Goal: Task Accomplishment & Management: Use online tool/utility

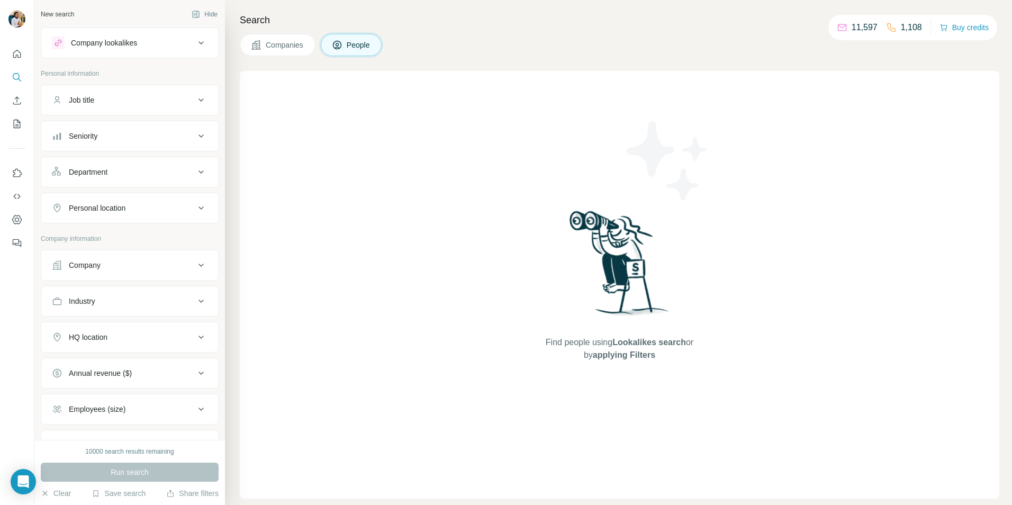
scroll to position [163, 0]
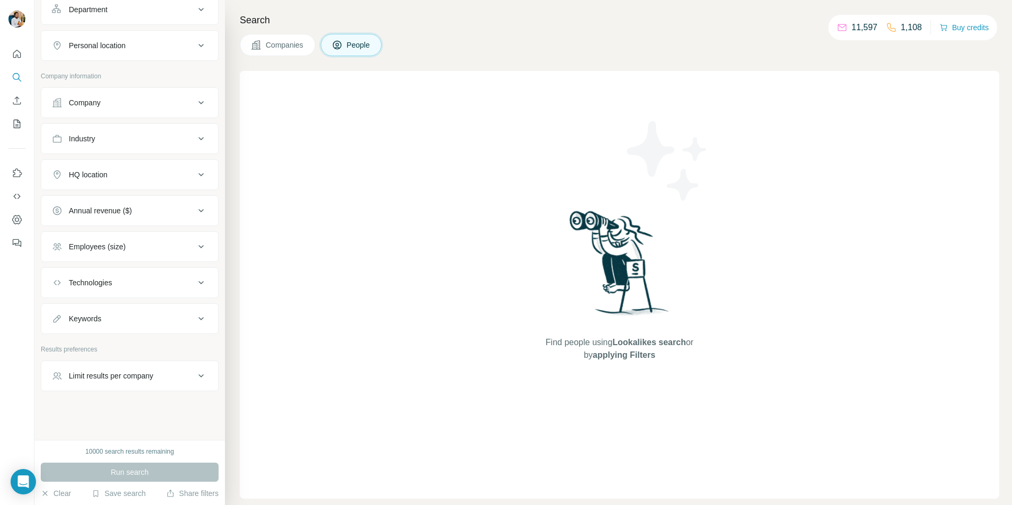
click at [149, 115] on button "Company" at bounding box center [129, 102] width 177 height 25
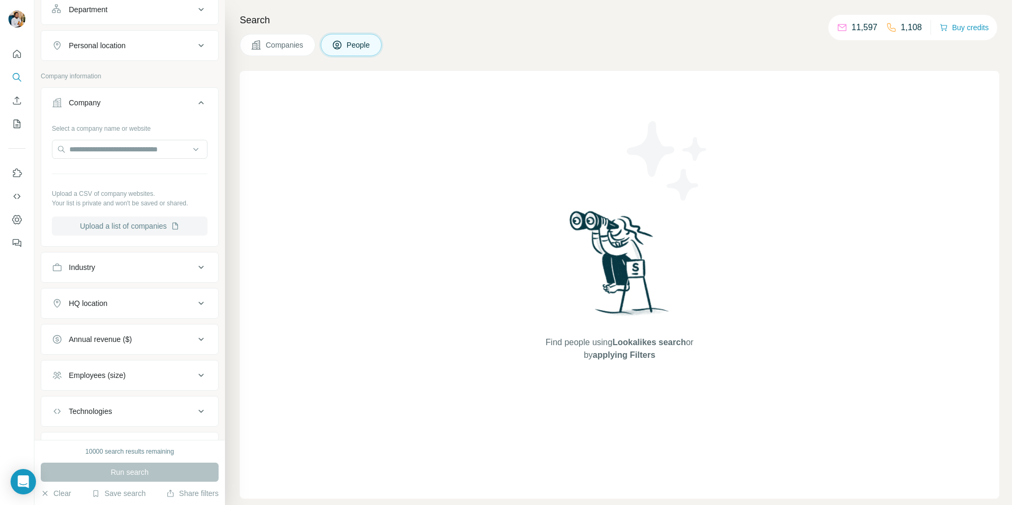
click at [96, 226] on button "Upload a list of companies" at bounding box center [130, 226] width 156 height 19
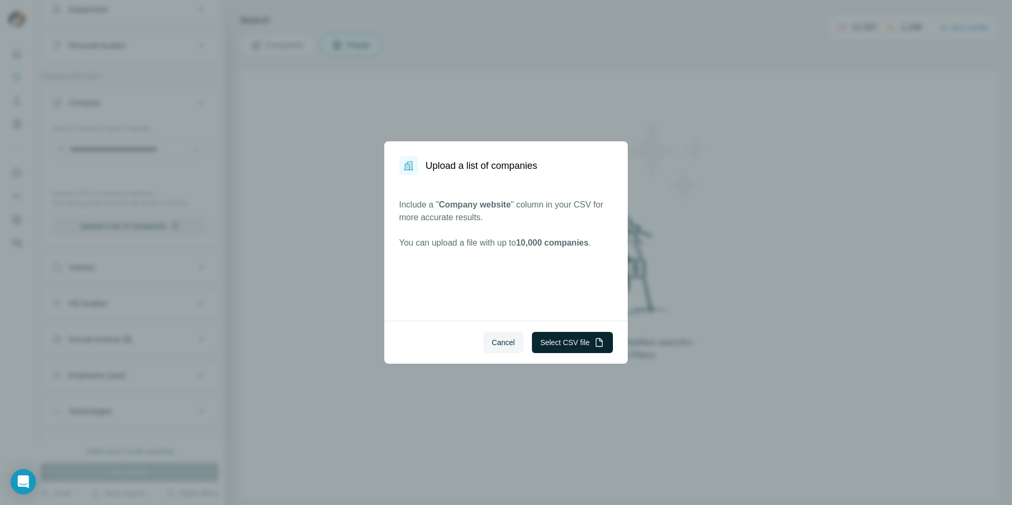
click at [566, 346] on button "Select CSV file" at bounding box center [572, 342] width 81 height 21
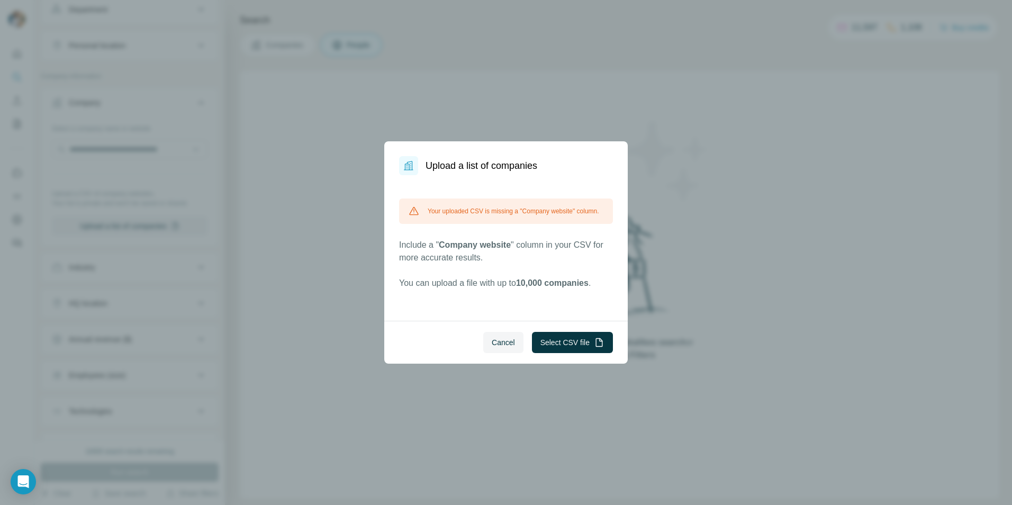
drag, startPoint x: 510, startPoint y: 346, endPoint x: 556, endPoint y: 343, distance: 46.2
click at [509, 345] on span "Cancel" at bounding box center [503, 342] width 23 height 11
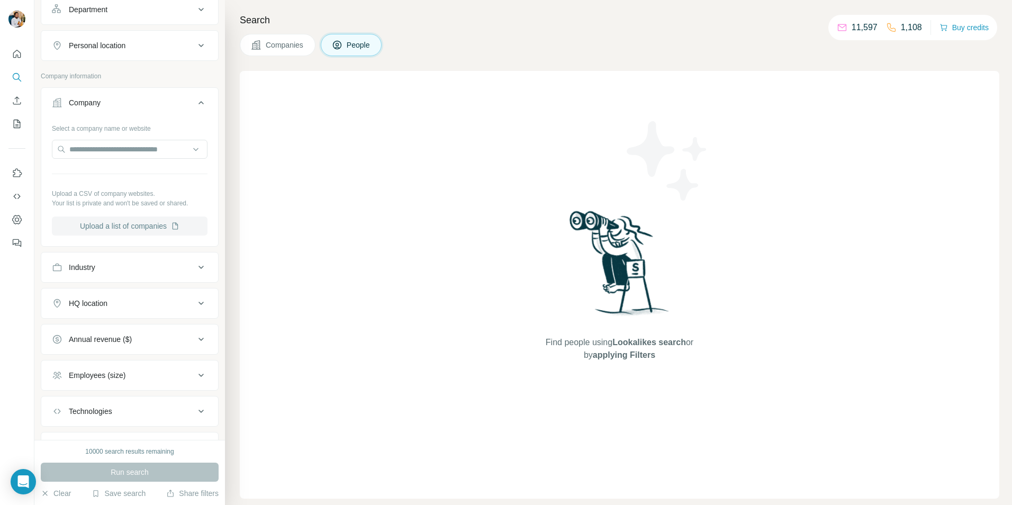
click at [130, 222] on button "Upload a list of companies" at bounding box center [130, 226] width 156 height 19
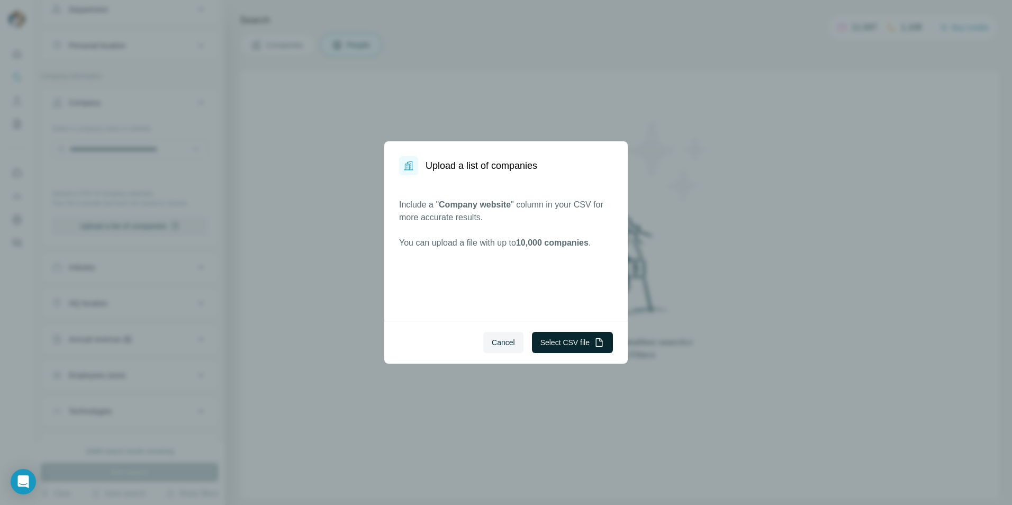
drag, startPoint x: 573, startPoint y: 341, endPoint x: 557, endPoint y: 332, distance: 18.7
click at [574, 342] on button "Select CSV file" at bounding box center [572, 342] width 81 height 21
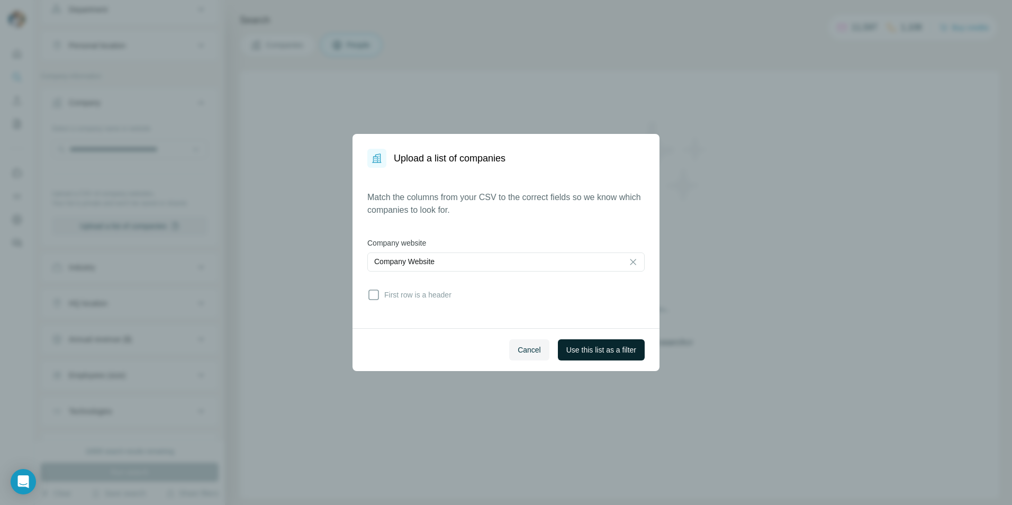
click at [618, 346] on span "Use this list as a filter" at bounding box center [601, 350] width 70 height 11
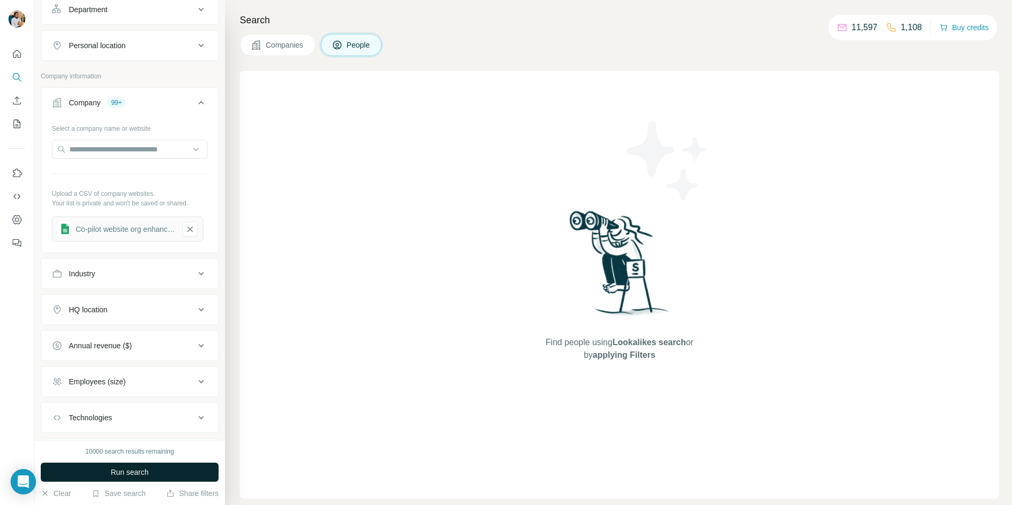
click at [134, 479] on button "Run search" at bounding box center [130, 472] width 178 height 19
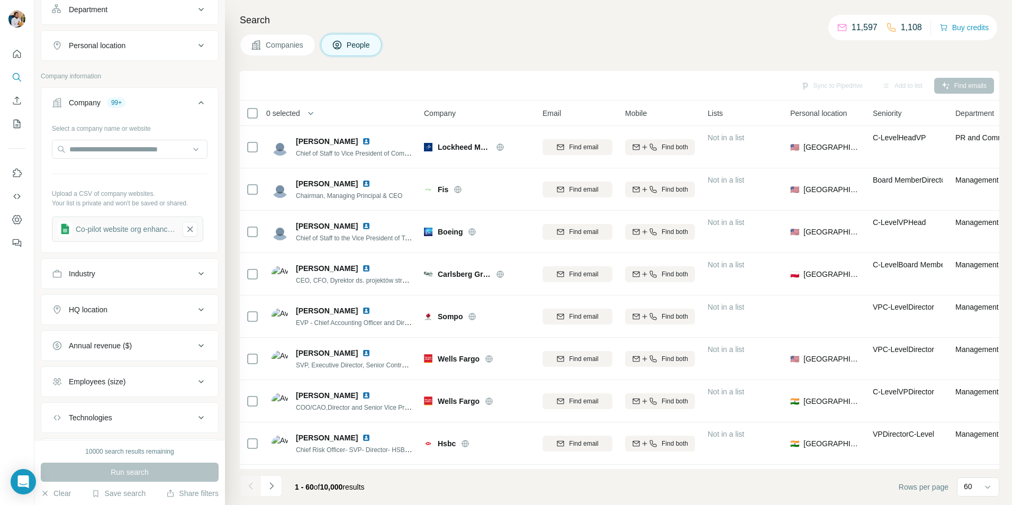
click at [283, 41] on span "Companies" at bounding box center [285, 45] width 39 height 11
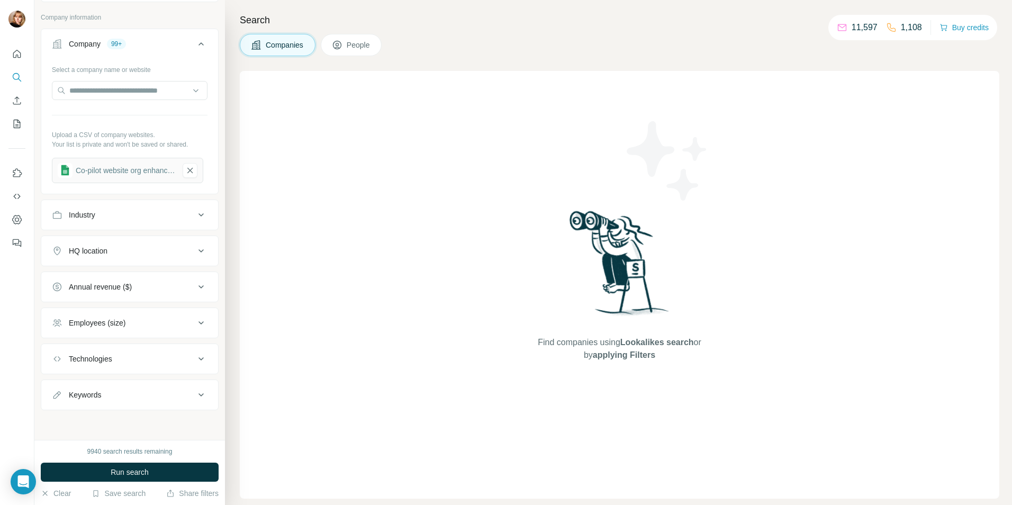
scroll to position [56, 0]
click at [152, 471] on button "Run search" at bounding box center [130, 472] width 178 height 19
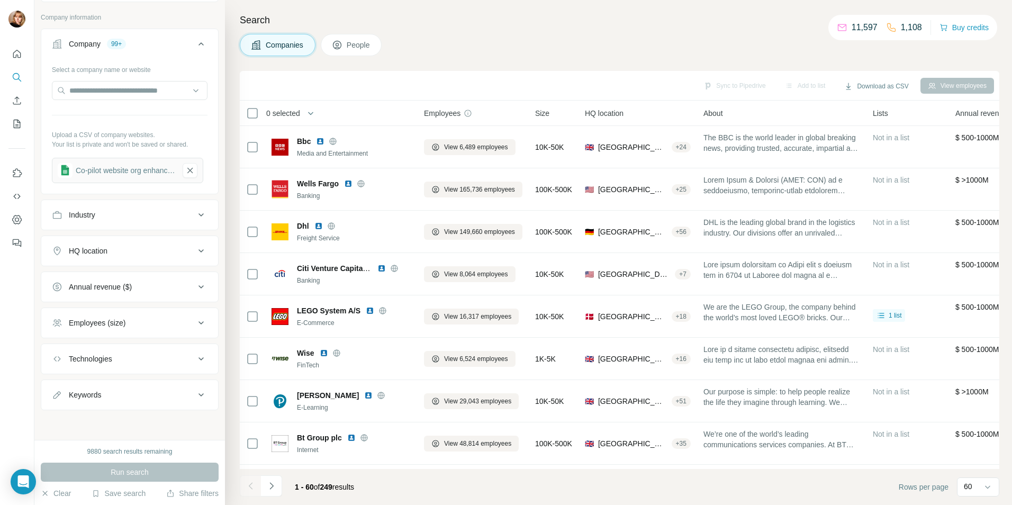
click at [644, 46] on div "Companies People" at bounding box center [620, 45] width 760 height 22
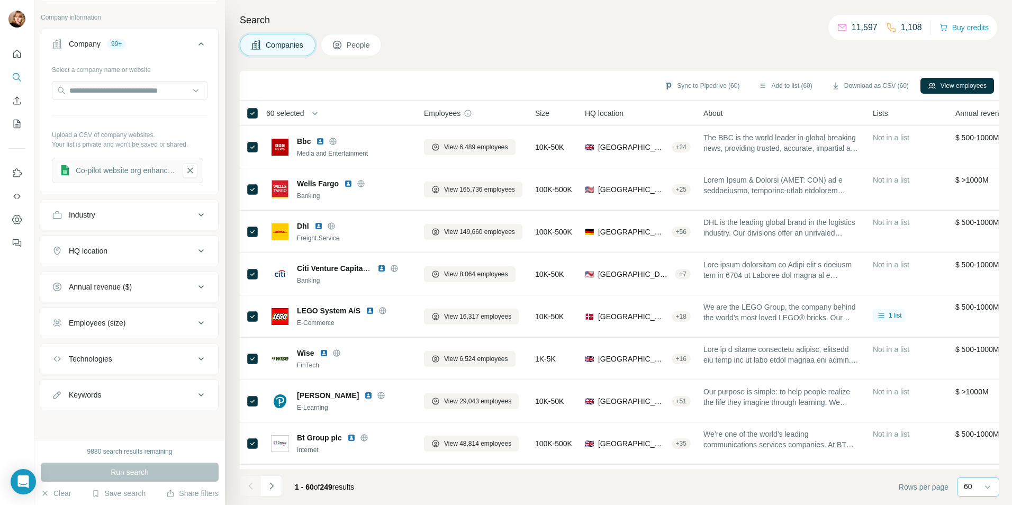
click at [978, 481] on div "60" at bounding box center [977, 486] width 26 height 11
click at [587, 33] on div "Search Companies People Sync to Pipedrive (60) Add to list (60) Download as CSV…" at bounding box center [618, 252] width 787 height 505
click at [715, 83] on button "Sync to Pipedrive (60)" at bounding box center [702, 86] width 90 height 16
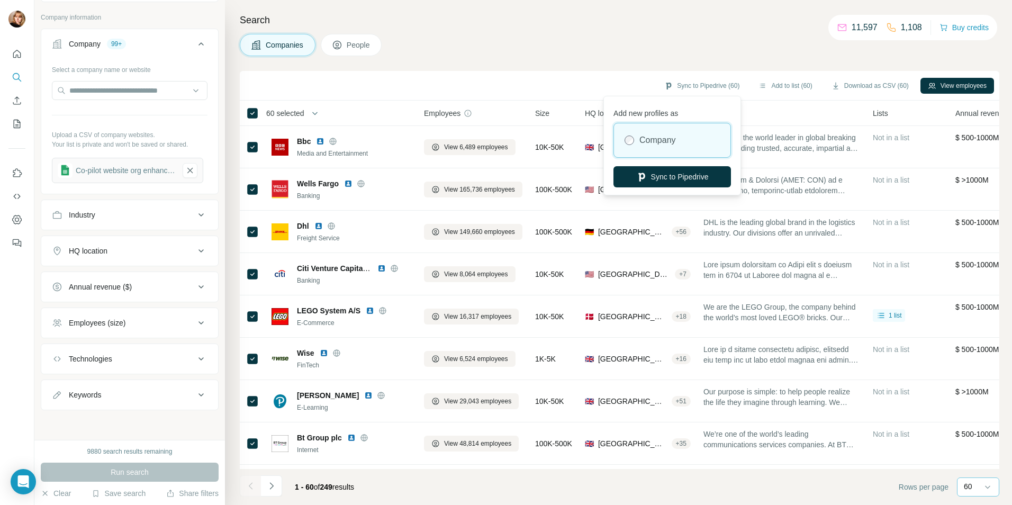
click at [608, 29] on div "Search Companies People Sync to Pipedrive (60) Add to list (60) Download as CSV…" at bounding box center [618, 252] width 787 height 505
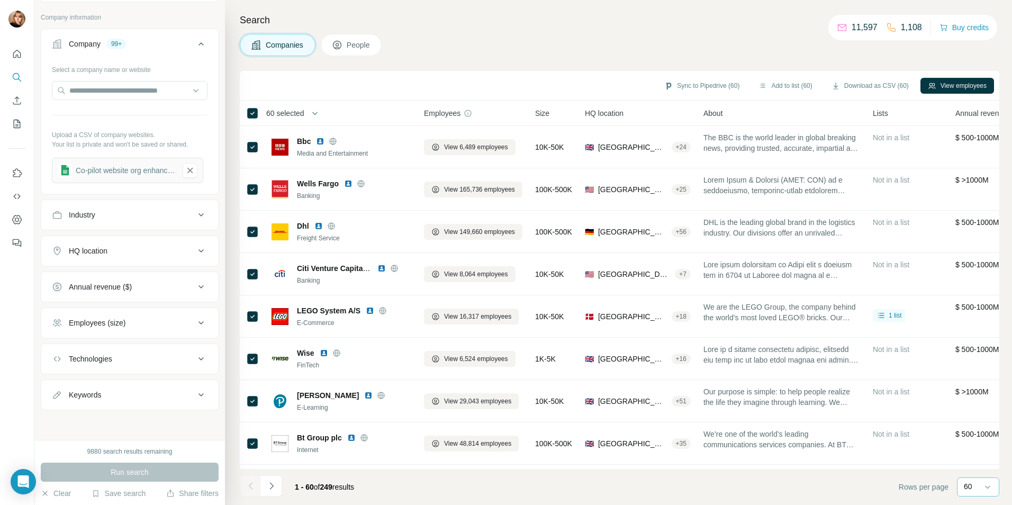
click at [260, 114] on div "60 selected" at bounding box center [282, 113] width 46 height 11
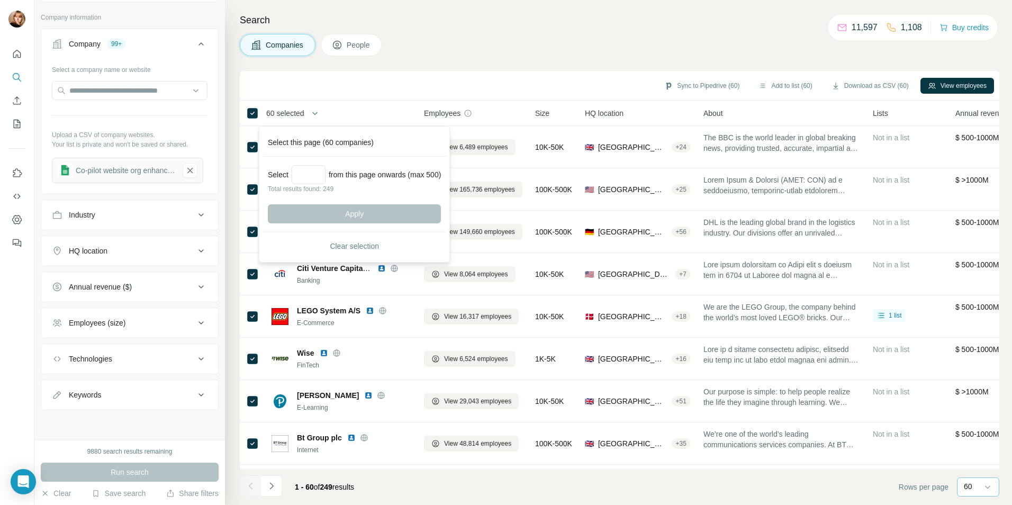
click at [512, 45] on div "Companies People" at bounding box center [620, 45] width 760 height 22
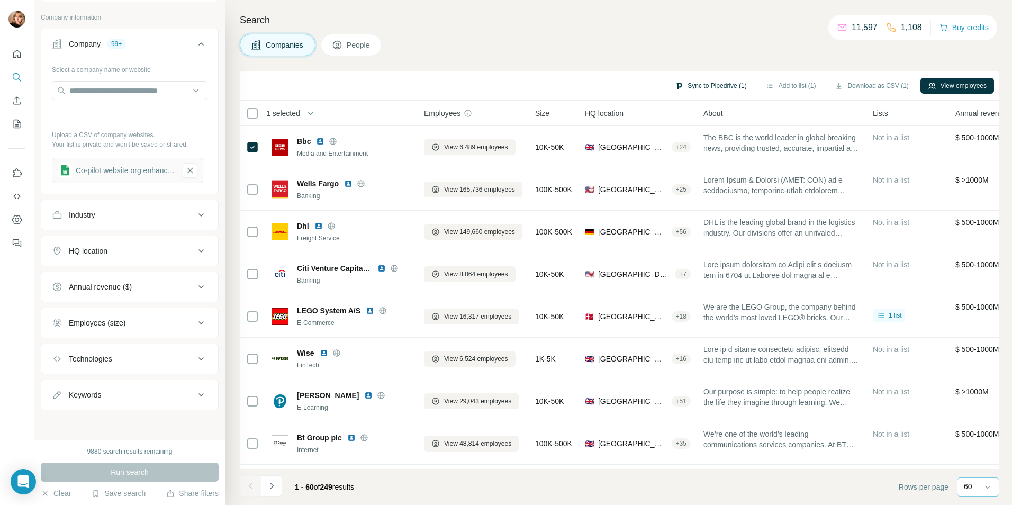
click at [724, 84] on button "Sync to Pipedrive (1)" at bounding box center [711, 86] width 86 height 16
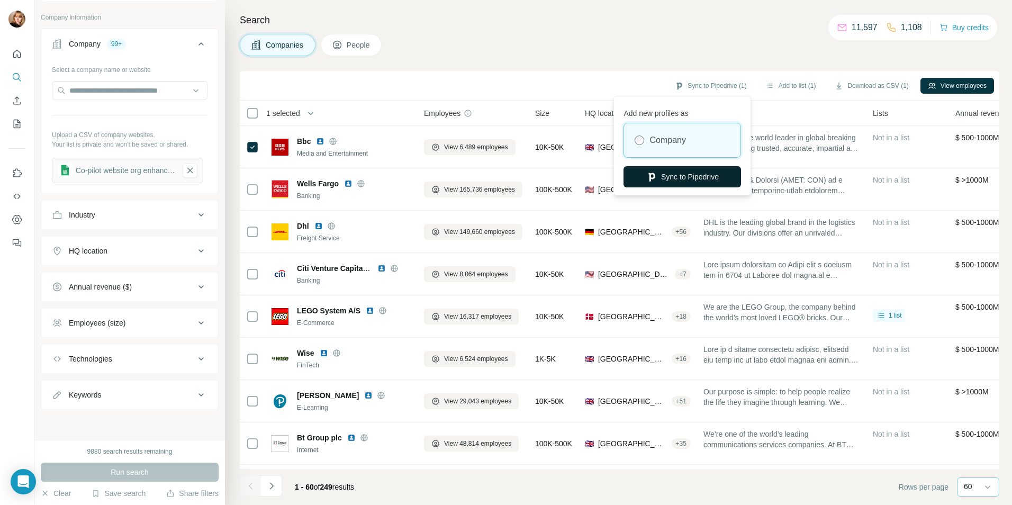
click at [677, 180] on button "Sync to Pipedrive" at bounding box center [683, 176] width 118 height 21
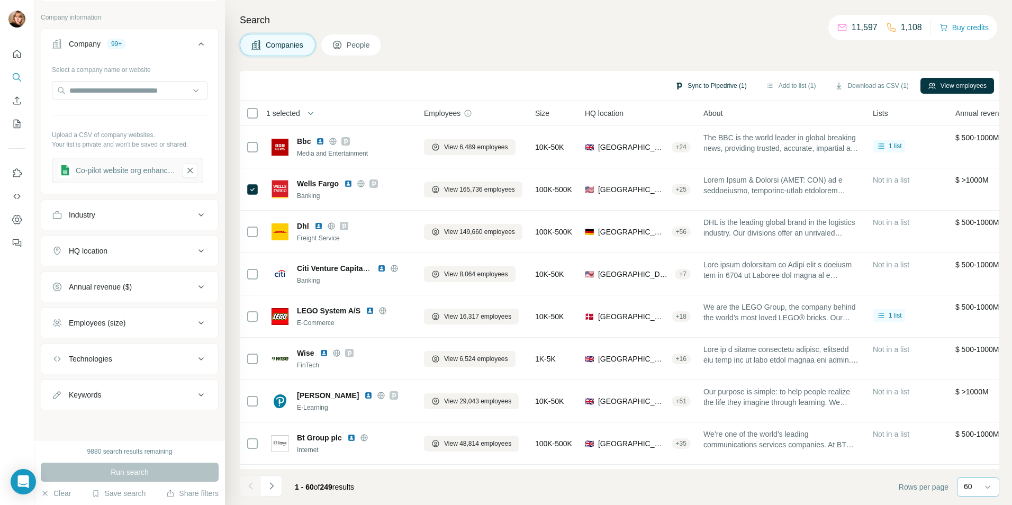
click at [687, 85] on button "Sync to Pipedrive (1)" at bounding box center [711, 86] width 86 height 16
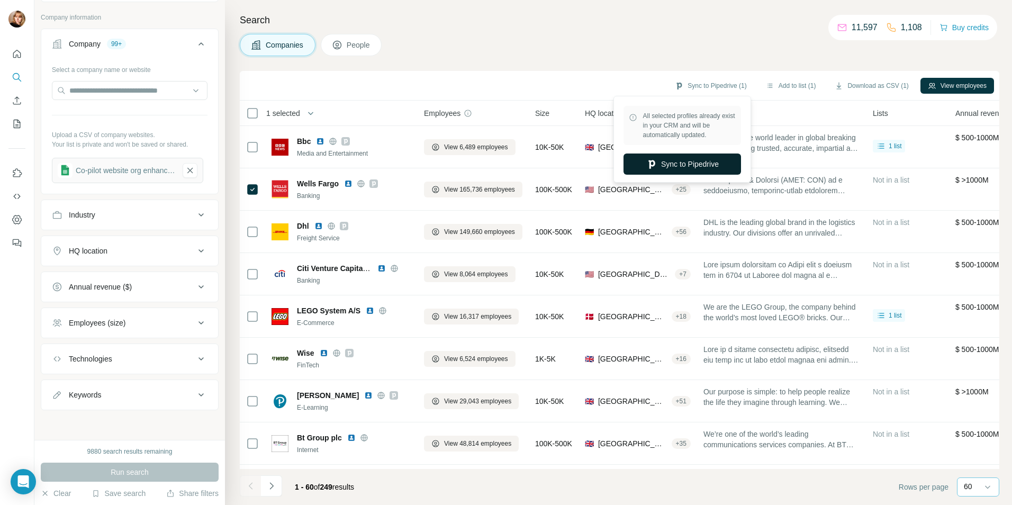
click at [692, 166] on button "Sync to Pipedrive" at bounding box center [683, 164] width 118 height 21
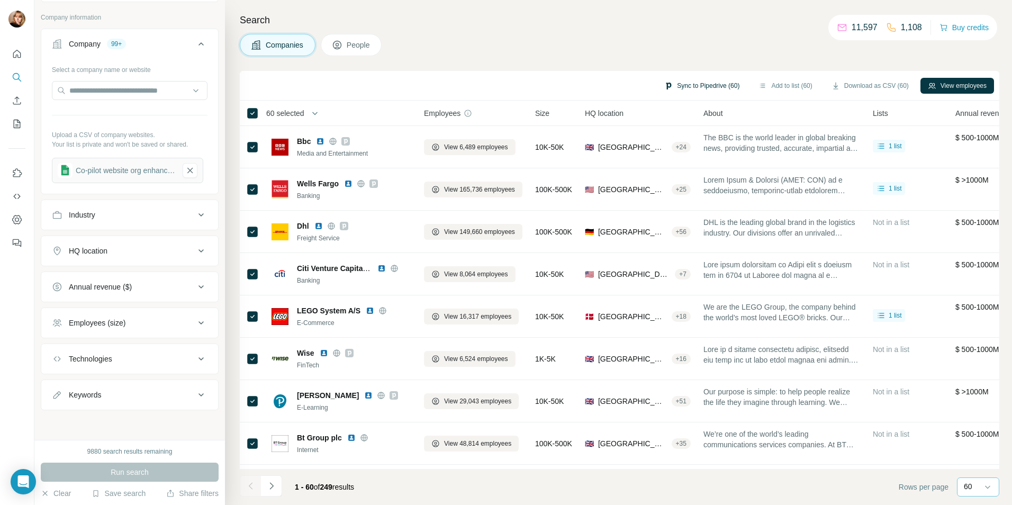
click at [699, 86] on button "Sync to Pipedrive (60)" at bounding box center [702, 86] width 90 height 16
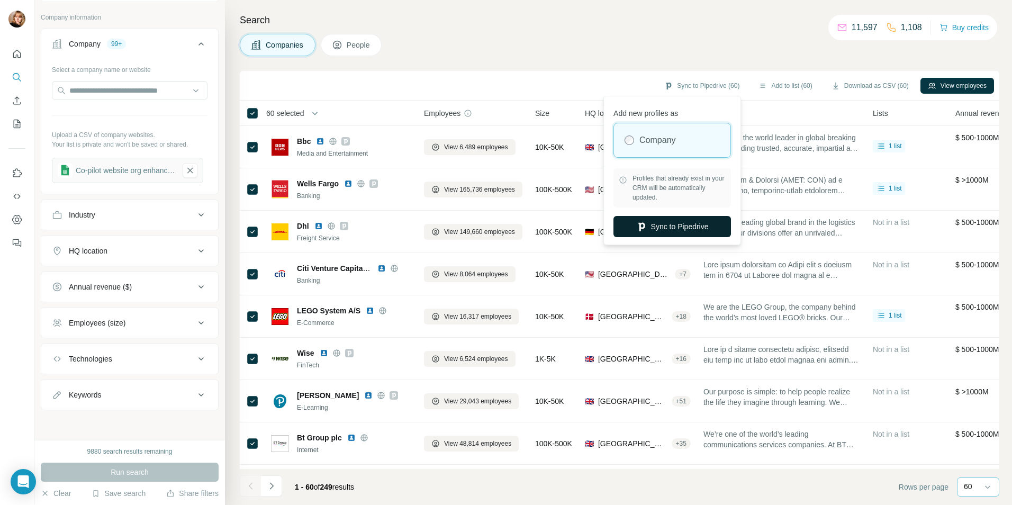
click at [670, 222] on button "Sync to Pipedrive" at bounding box center [673, 226] width 118 height 21
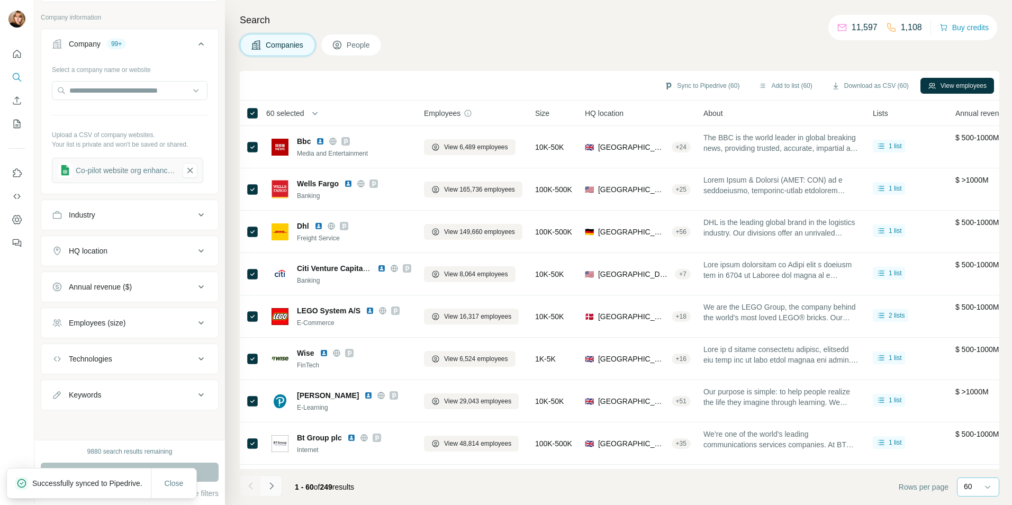
click at [272, 484] on icon "Navigate to next page" at bounding box center [271, 485] width 4 height 7
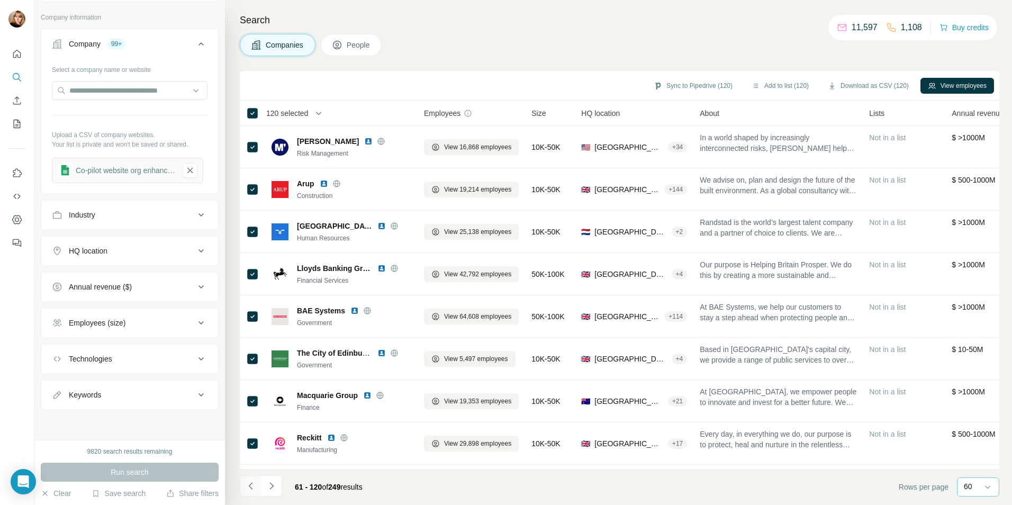
click at [251, 493] on button "Navigate to previous page" at bounding box center [250, 485] width 21 height 21
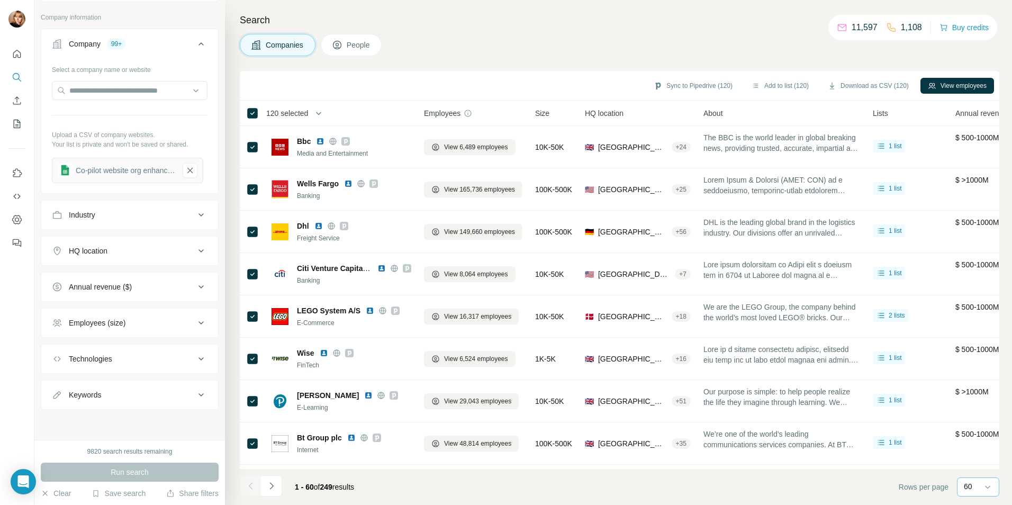
click at [281, 485] on button "Navigate to next page" at bounding box center [271, 485] width 21 height 21
click at [270, 484] on icon "Navigate to next page" at bounding box center [271, 486] width 11 height 11
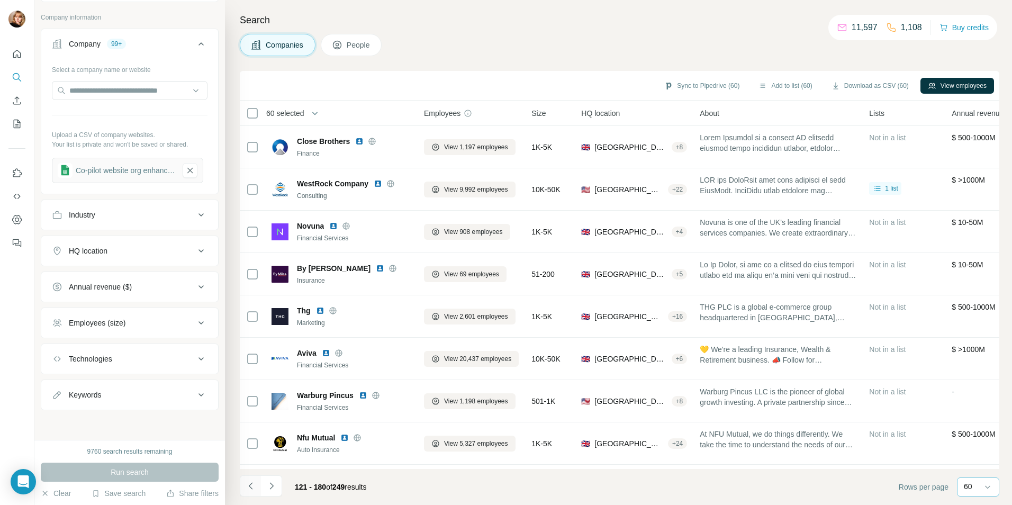
click at [248, 484] on icon "Navigate to previous page" at bounding box center [251, 486] width 11 height 11
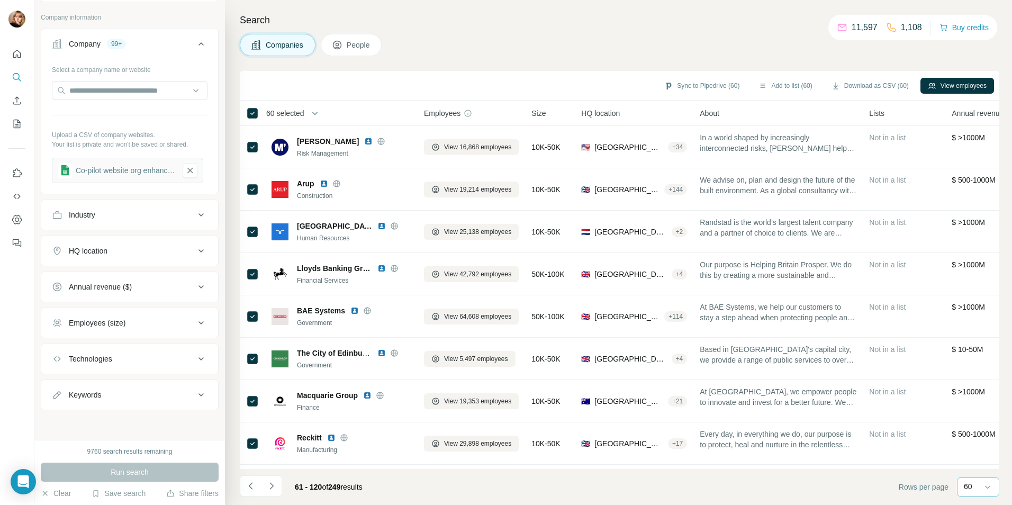
click at [541, 33] on div "Search Companies People Sync to Pipedrive (60) Add to list (60) Download as CSV…" at bounding box center [618, 252] width 787 height 505
click at [701, 85] on button "Sync to Pipedrive (60)" at bounding box center [702, 86] width 90 height 16
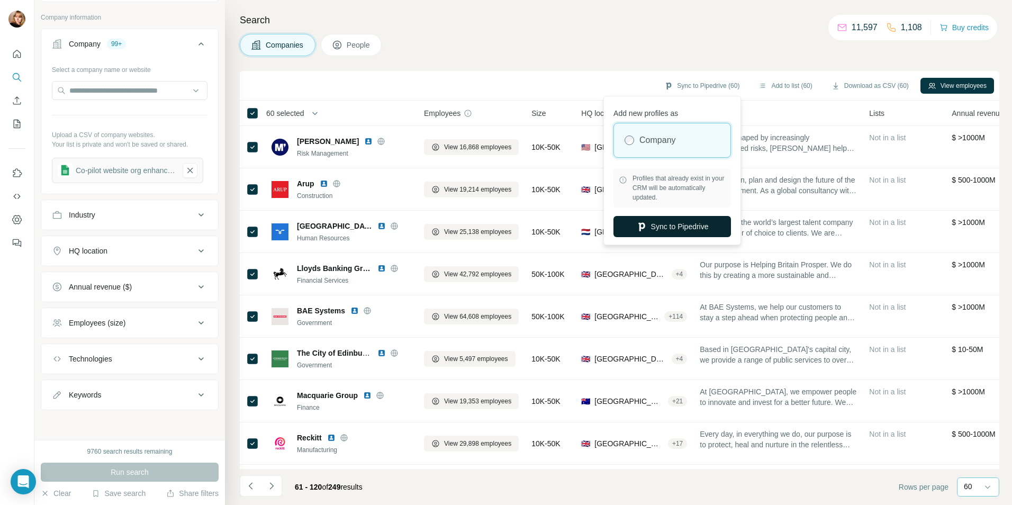
click at [692, 229] on button "Sync to Pipedrive" at bounding box center [673, 226] width 118 height 21
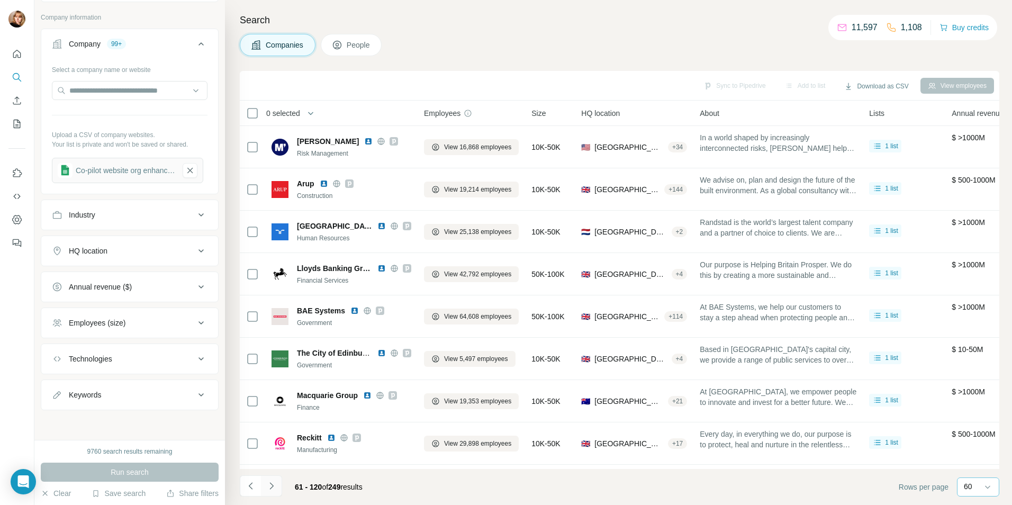
click at [270, 488] on icon "Navigate to next page" at bounding box center [271, 485] width 4 height 7
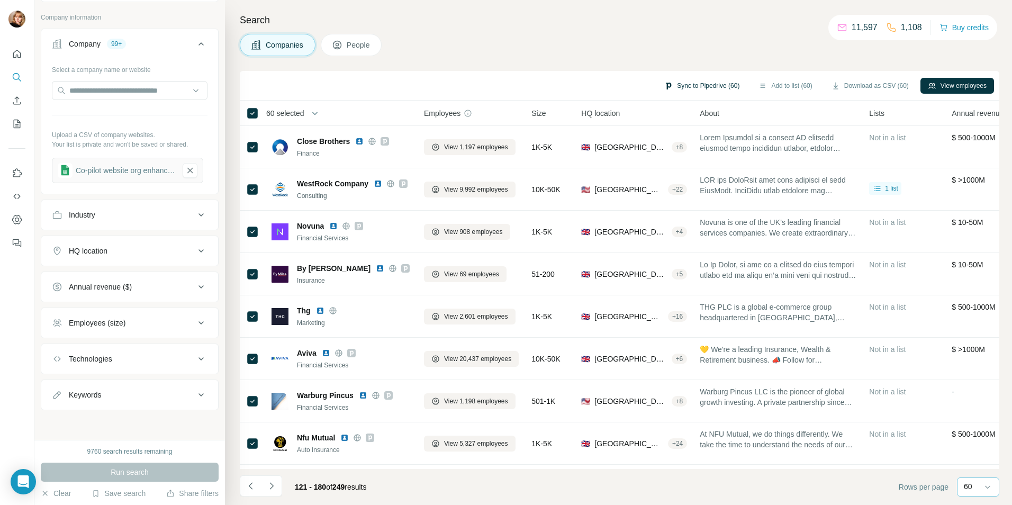
click at [697, 85] on button "Sync to Pipedrive (60)" at bounding box center [702, 86] width 90 height 16
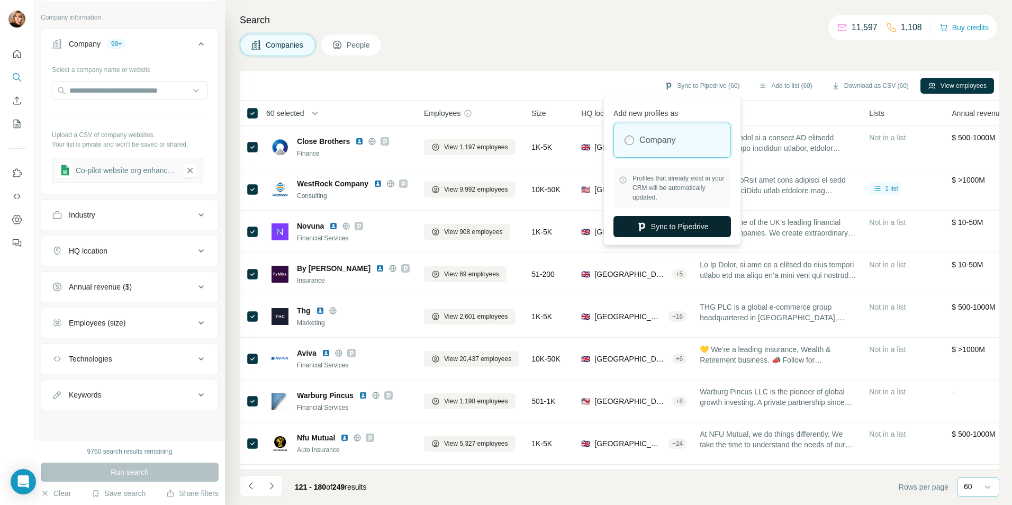
click at [679, 228] on button "Sync to Pipedrive" at bounding box center [673, 226] width 118 height 21
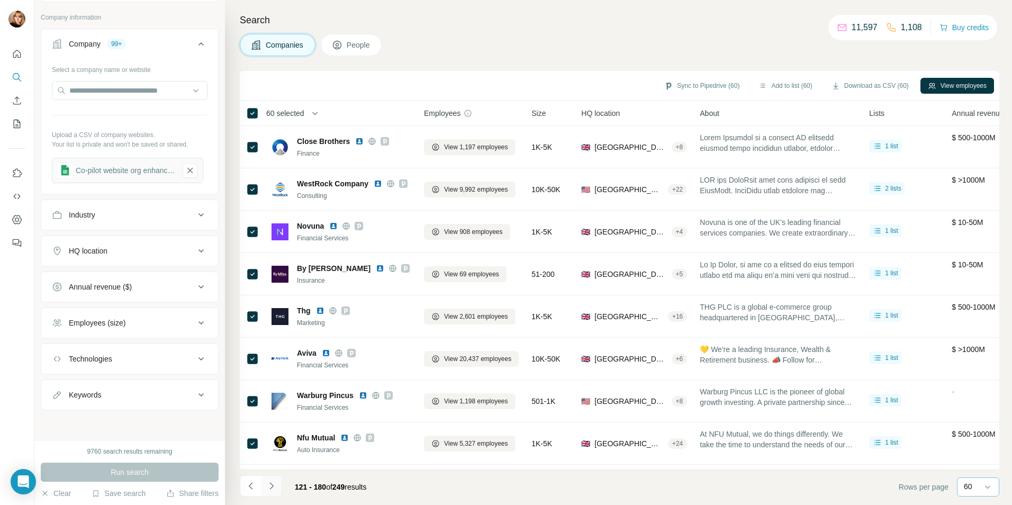
drag, startPoint x: 591, startPoint y: 38, endPoint x: 262, endPoint y: 482, distance: 552.5
click at [591, 38] on div "Companies People" at bounding box center [620, 45] width 760 height 22
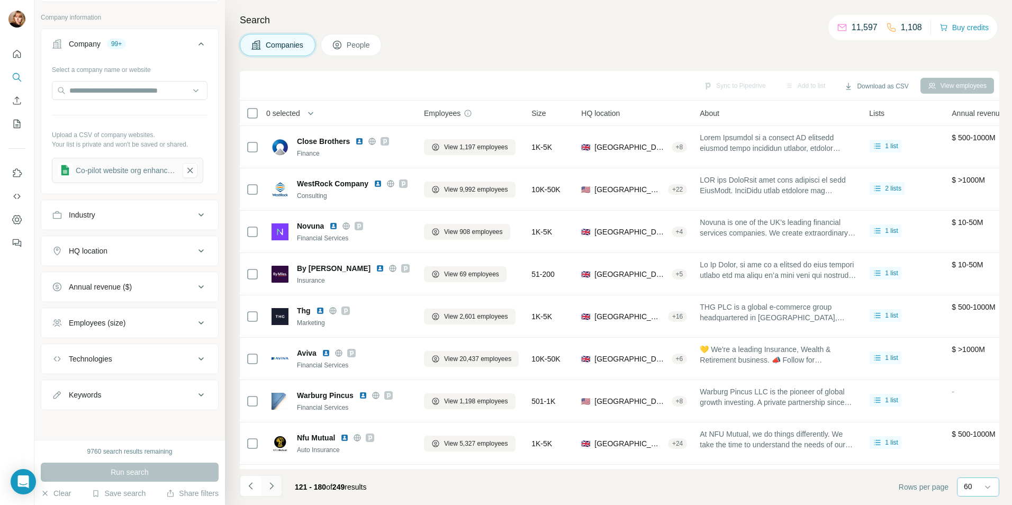
click at [269, 486] on icon "Navigate to next page" at bounding box center [271, 486] width 11 height 11
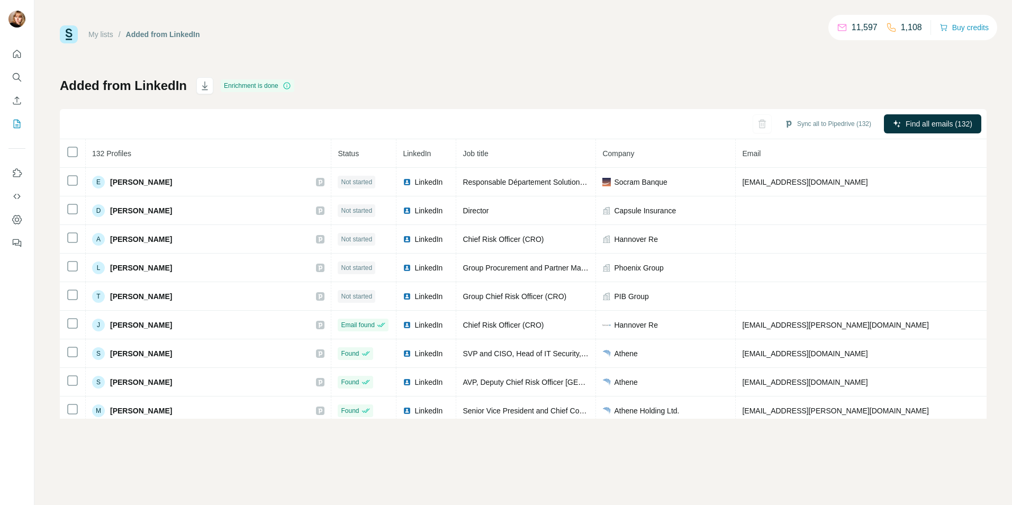
scroll to position [3528, 0]
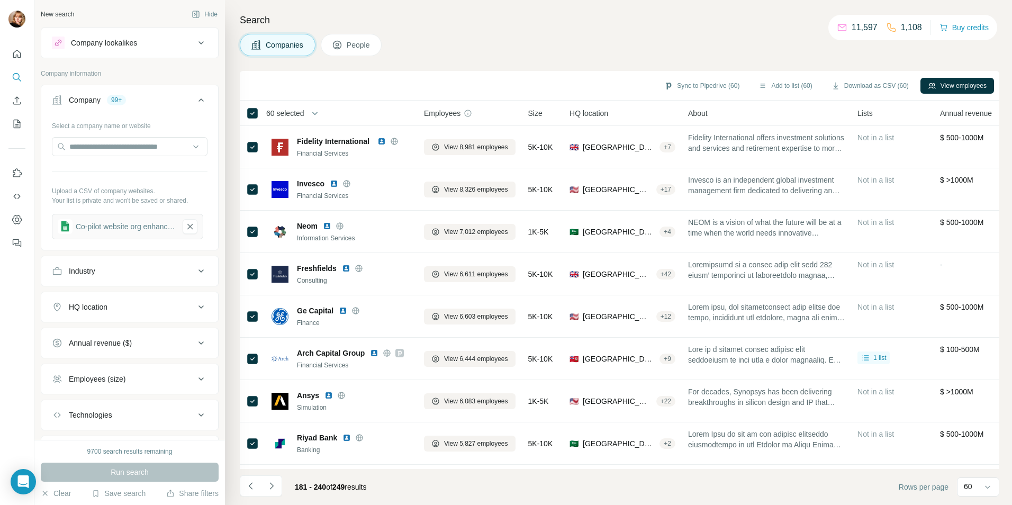
scroll to position [56, 0]
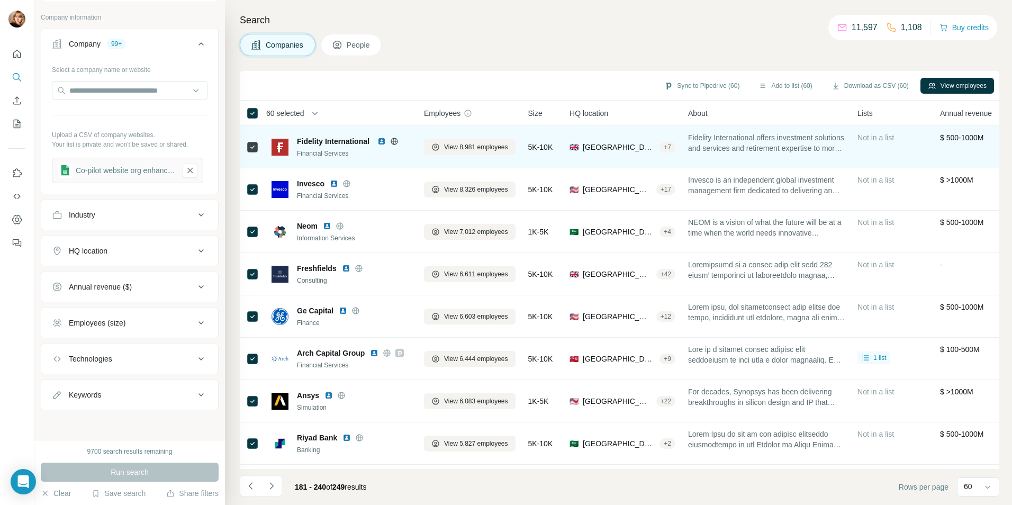
click at [675, 87] on button "Sync to Pipedrive (60)" at bounding box center [702, 86] width 90 height 16
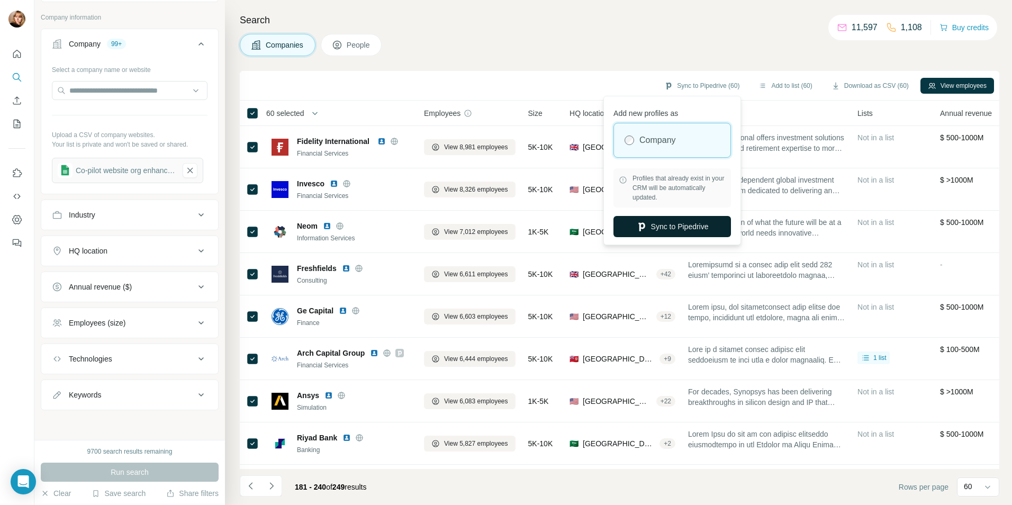
click at [653, 223] on button "Sync to Pipedrive" at bounding box center [673, 226] width 118 height 21
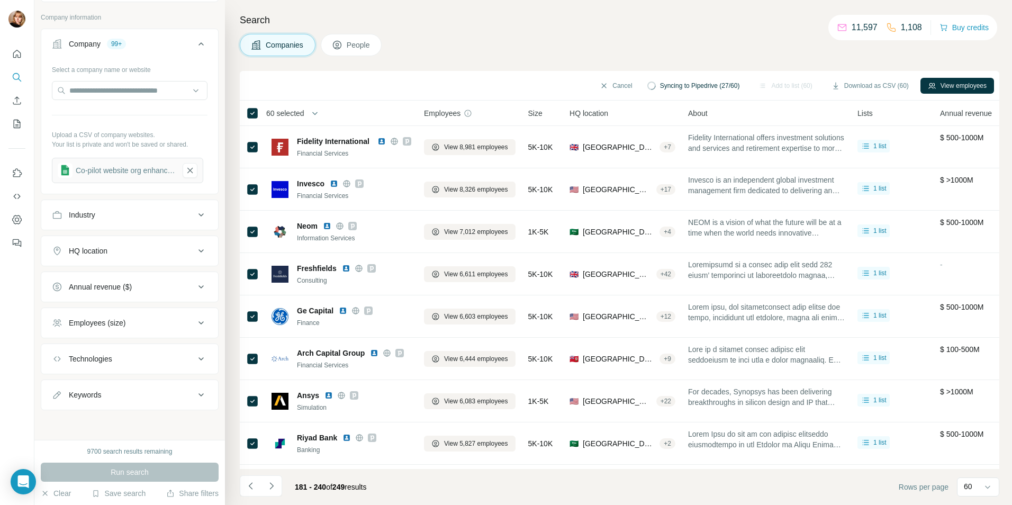
click at [707, 55] on div "Companies People" at bounding box center [620, 45] width 760 height 22
click at [257, 489] on button "Navigate to previous page" at bounding box center [250, 485] width 21 height 21
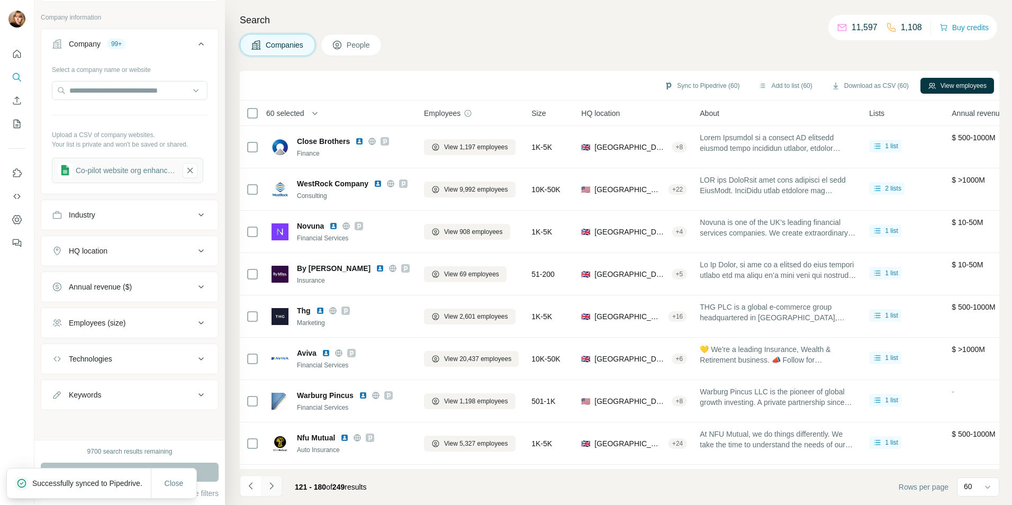
click at [275, 488] on icon "Navigate to next page" at bounding box center [271, 486] width 11 height 11
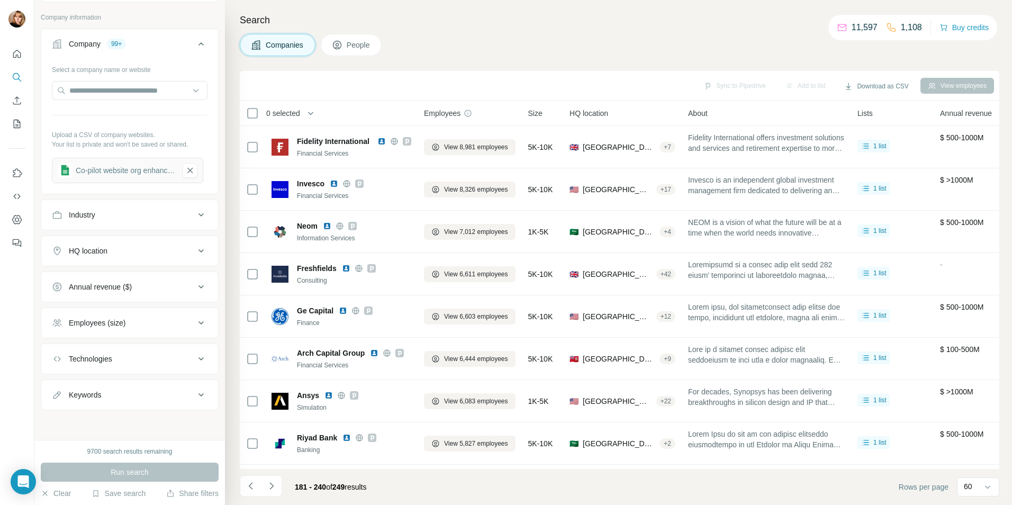
click at [266, 488] on button "Navigate to next page" at bounding box center [271, 485] width 21 height 21
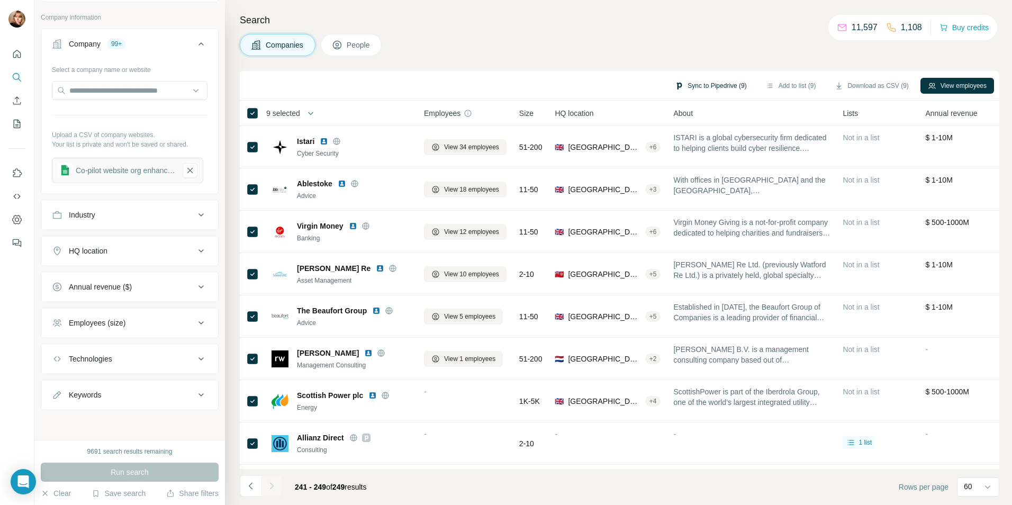
click at [702, 86] on button "Sync to Pipedrive (9)" at bounding box center [711, 86] width 86 height 16
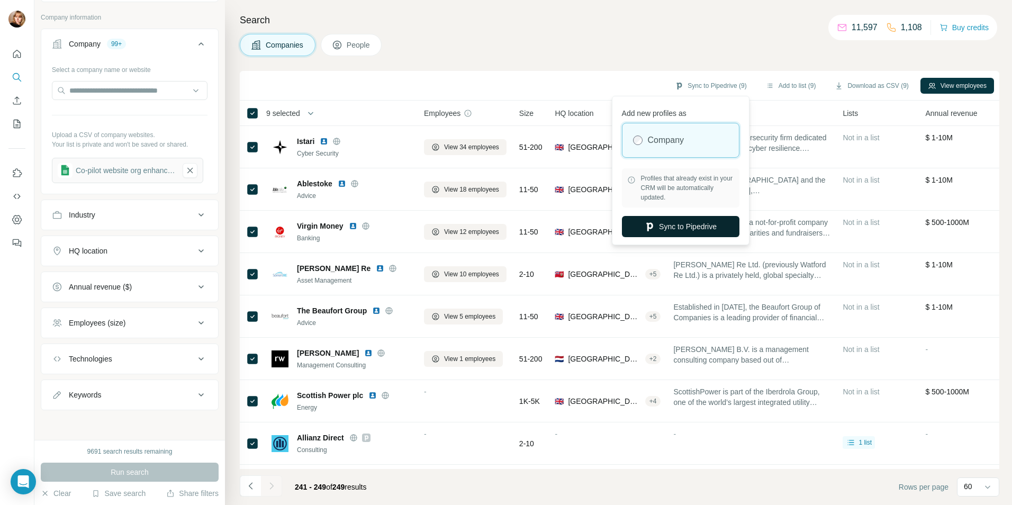
click at [692, 231] on button "Sync to Pipedrive" at bounding box center [681, 226] width 118 height 21
